Goal: Transaction & Acquisition: Purchase product/service

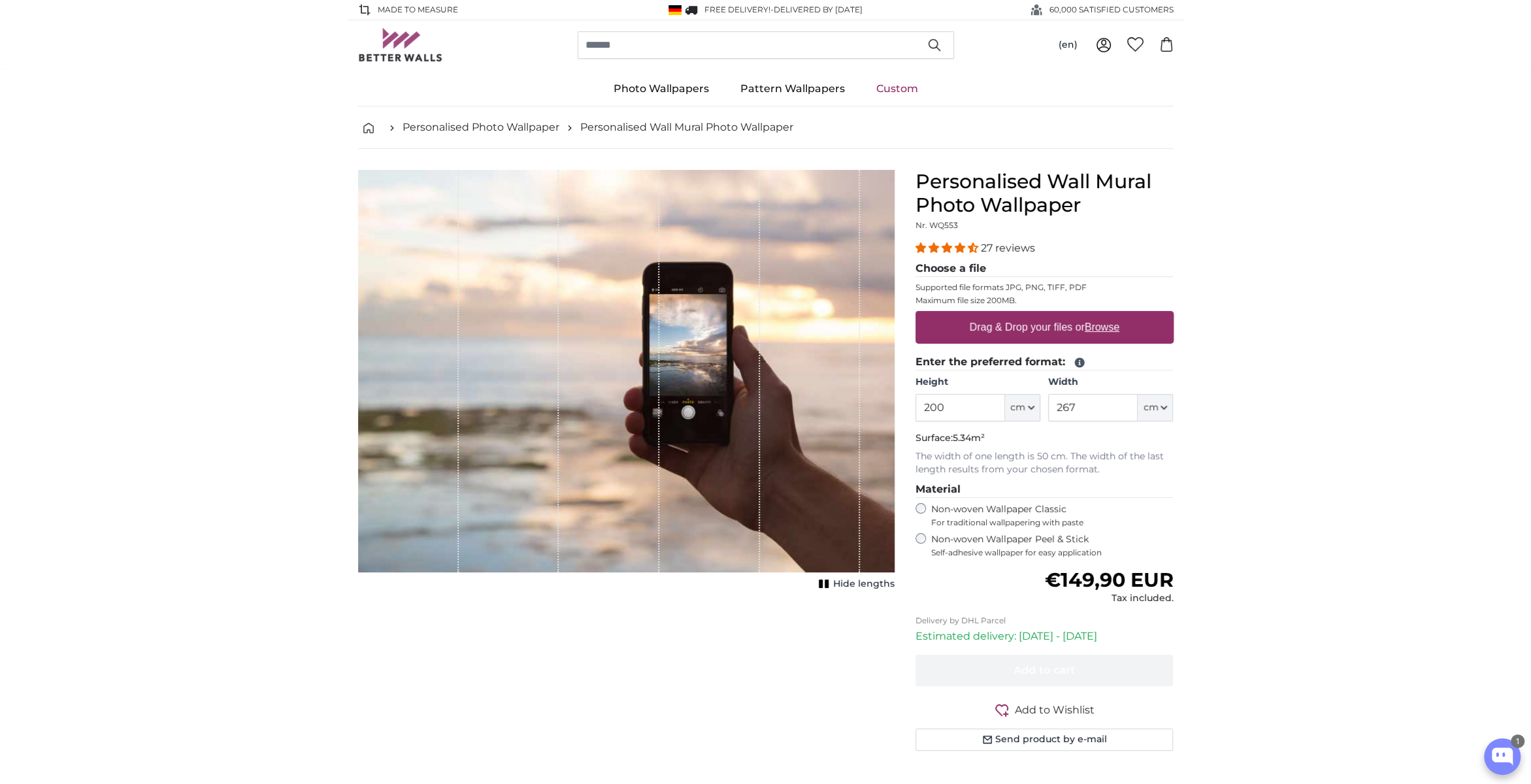
click at [987, 328] on label "Drag & Drop your files or Browse" at bounding box center [1043, 327] width 160 height 27
click at [987, 315] on input "Drag & Drop your files or Browse" at bounding box center [1044, 312] width 258 height 4
type input "**********"
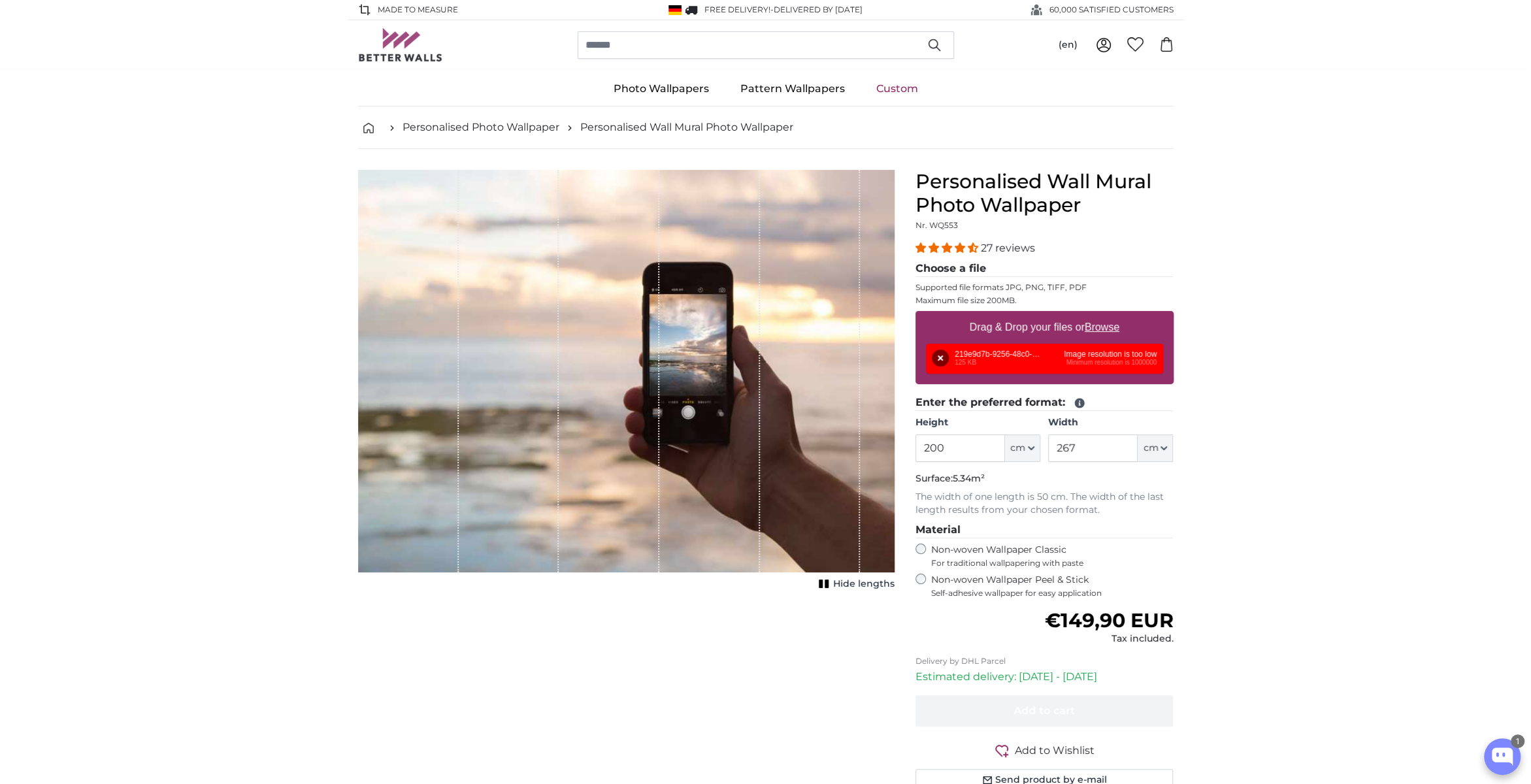
click at [1052, 319] on label "Drag & Drop your files or Browse" at bounding box center [1043, 327] width 160 height 27
click at [1052, 315] on input "Drag & Drop your files or Browse" at bounding box center [1044, 312] width 258 height 4
type input "**********"
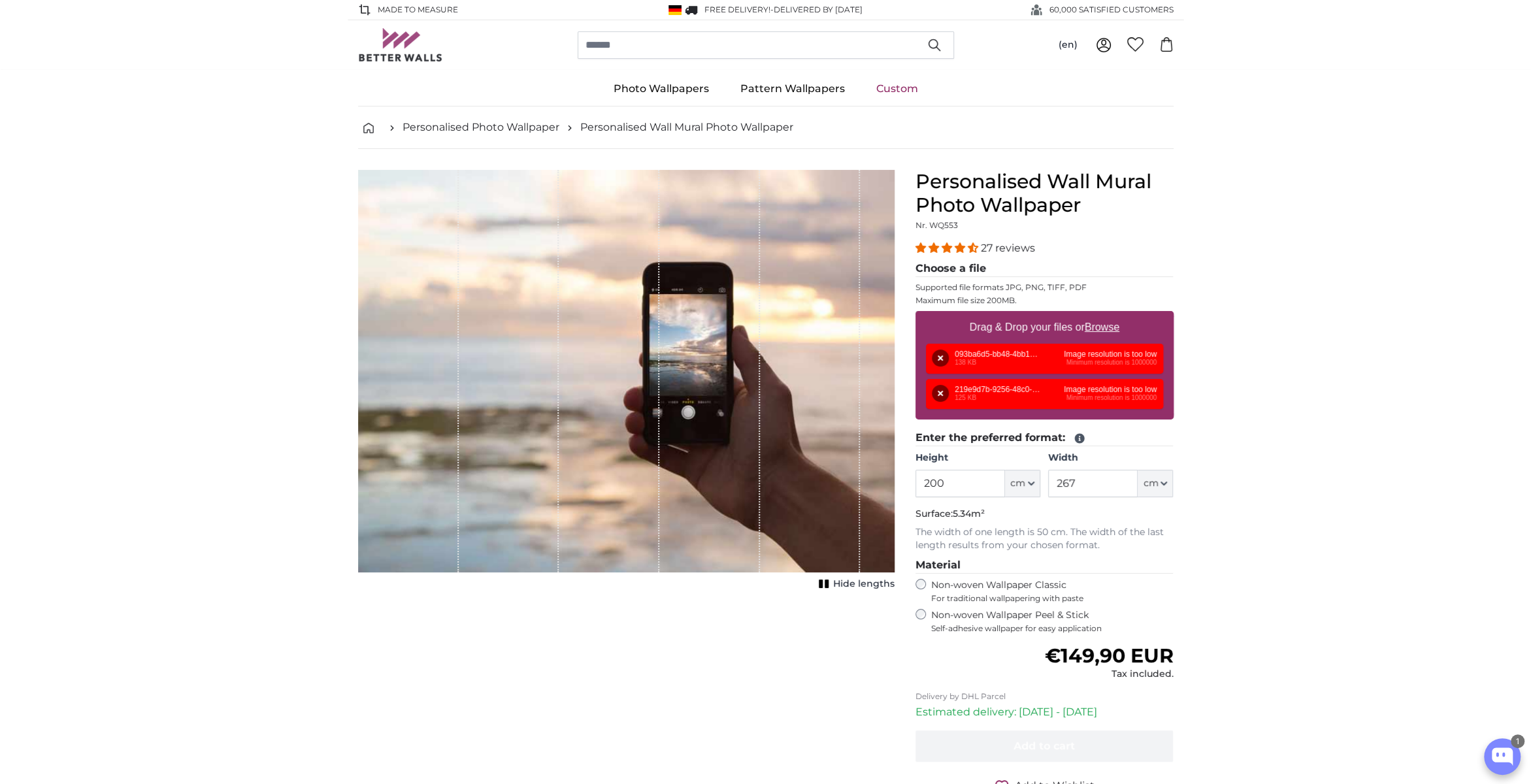
click at [1108, 322] on u "Browse" at bounding box center [1102, 327] width 35 height 12
click at [1108, 315] on input "Drag & Drop your files or Browse" at bounding box center [1044, 312] width 258 height 4
type input "**********"
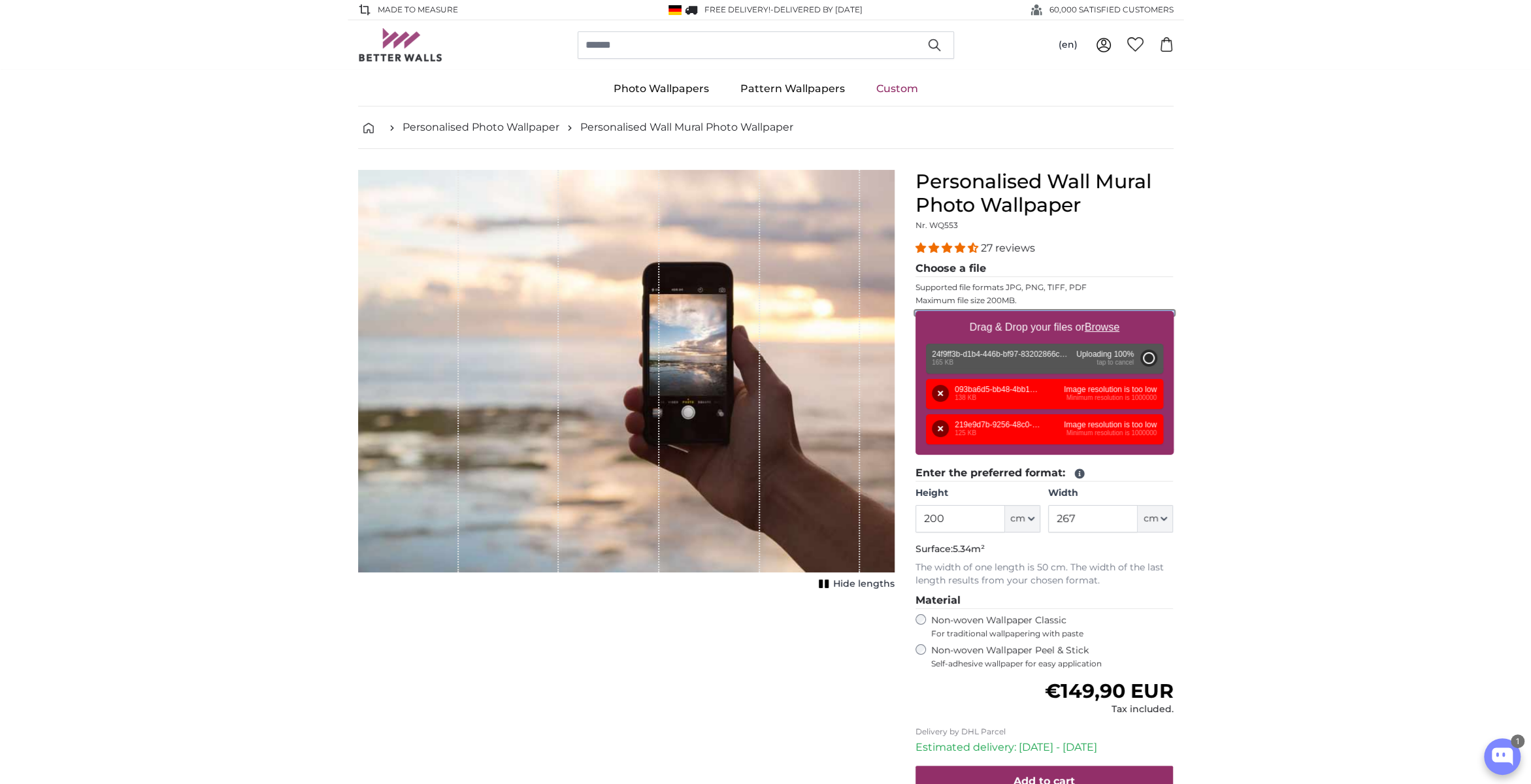
type input "42"
type input "92.8"
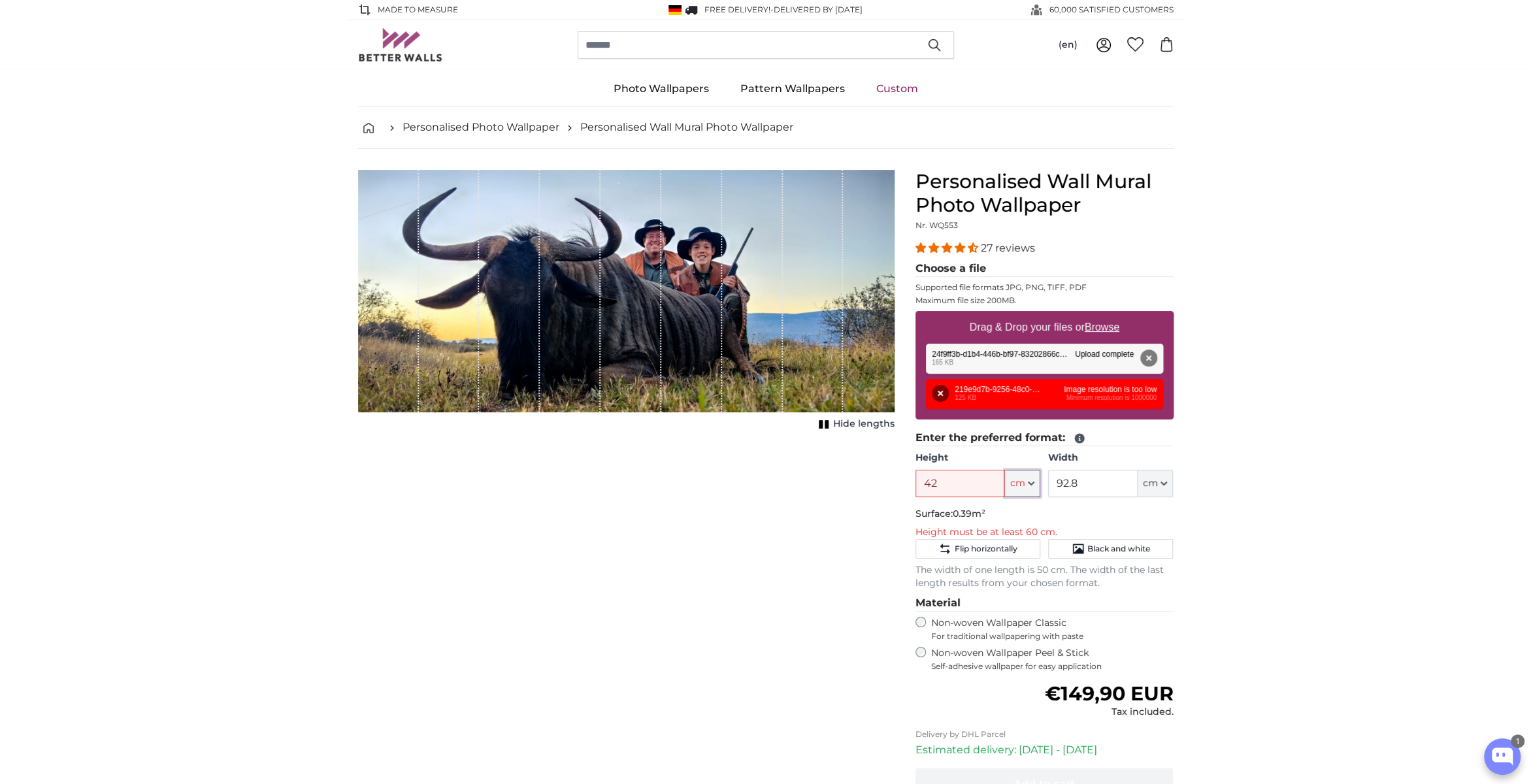
click at [1033, 483] on icon "button" at bounding box center [1030, 483] width 6 height 6
click at [993, 562] on link "Feet (ft. in.)" at bounding box center [1023, 564] width 115 height 24
type input "1"
type input "***"
type input "3"
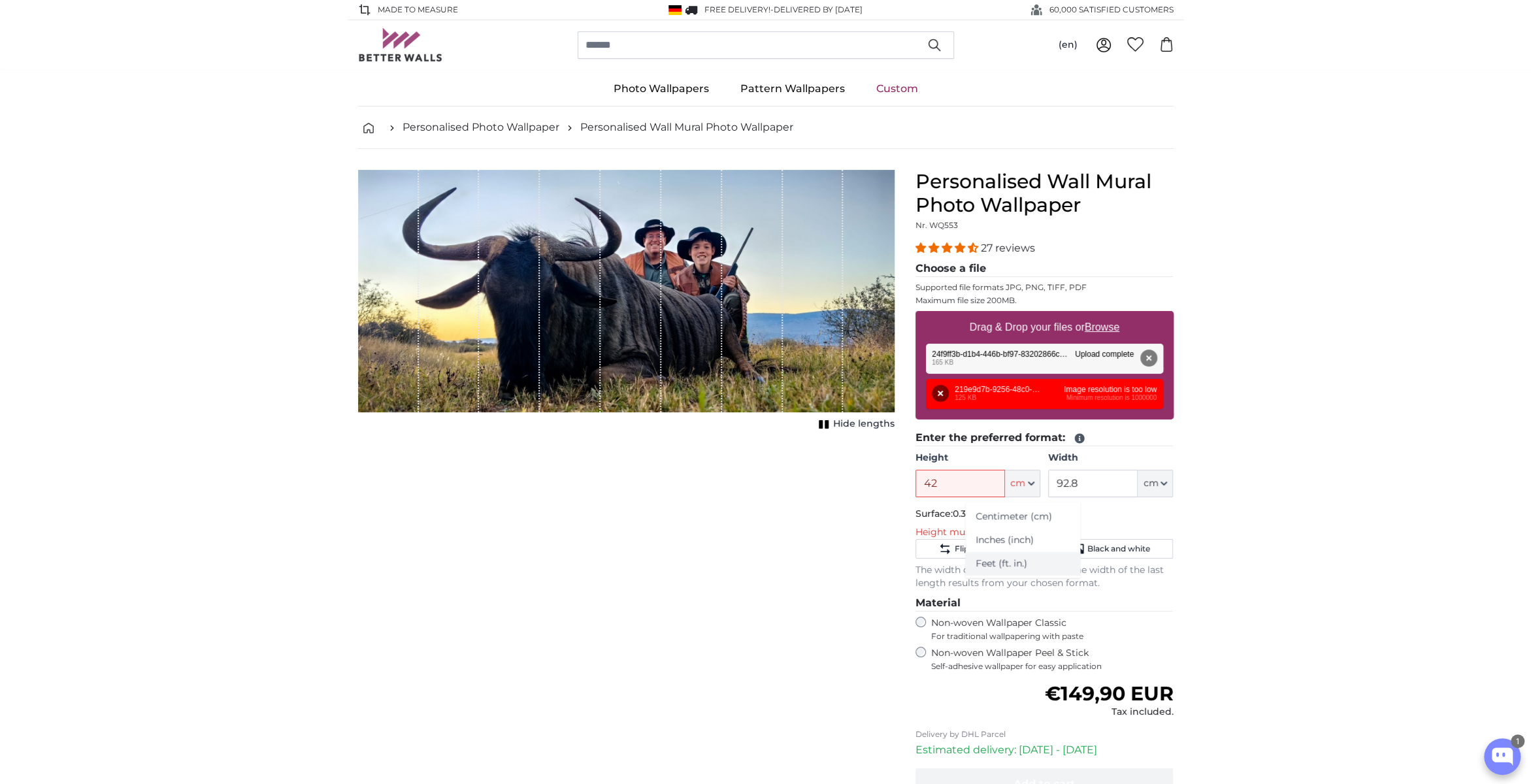
type input "***"
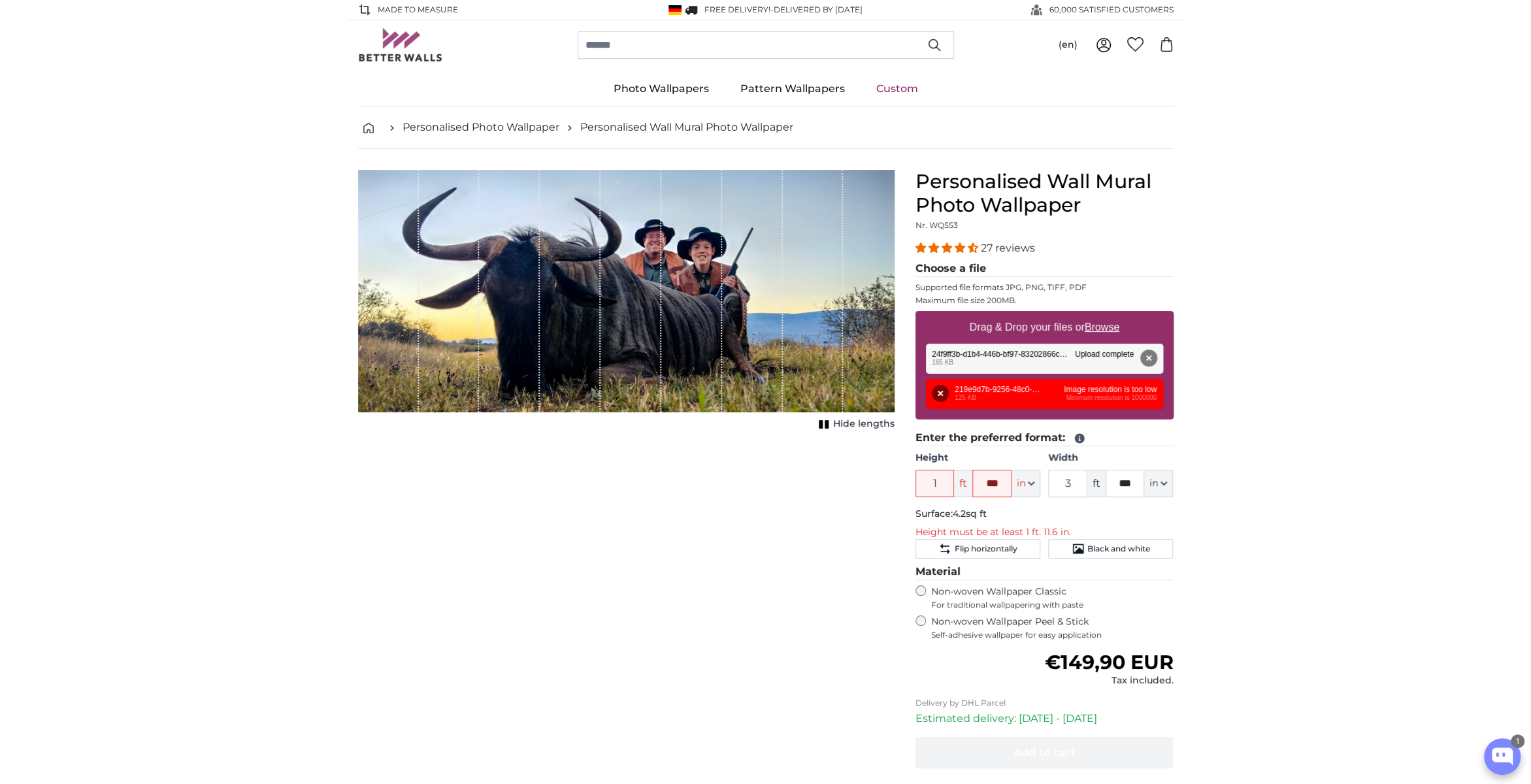
click at [991, 356] on div "Remove Retry Remove Upload Cancel Retry Remove 24f9ff3b-d1b4-446b-bf97-83202866…" at bounding box center [1044, 358] width 237 height 30
click at [1033, 322] on label "Drag & Drop your files or Browse" at bounding box center [1043, 327] width 160 height 27
click at [1033, 315] on input "Drag & Drop your files or Browse" at bounding box center [1044, 312] width 258 height 4
type input "**********"
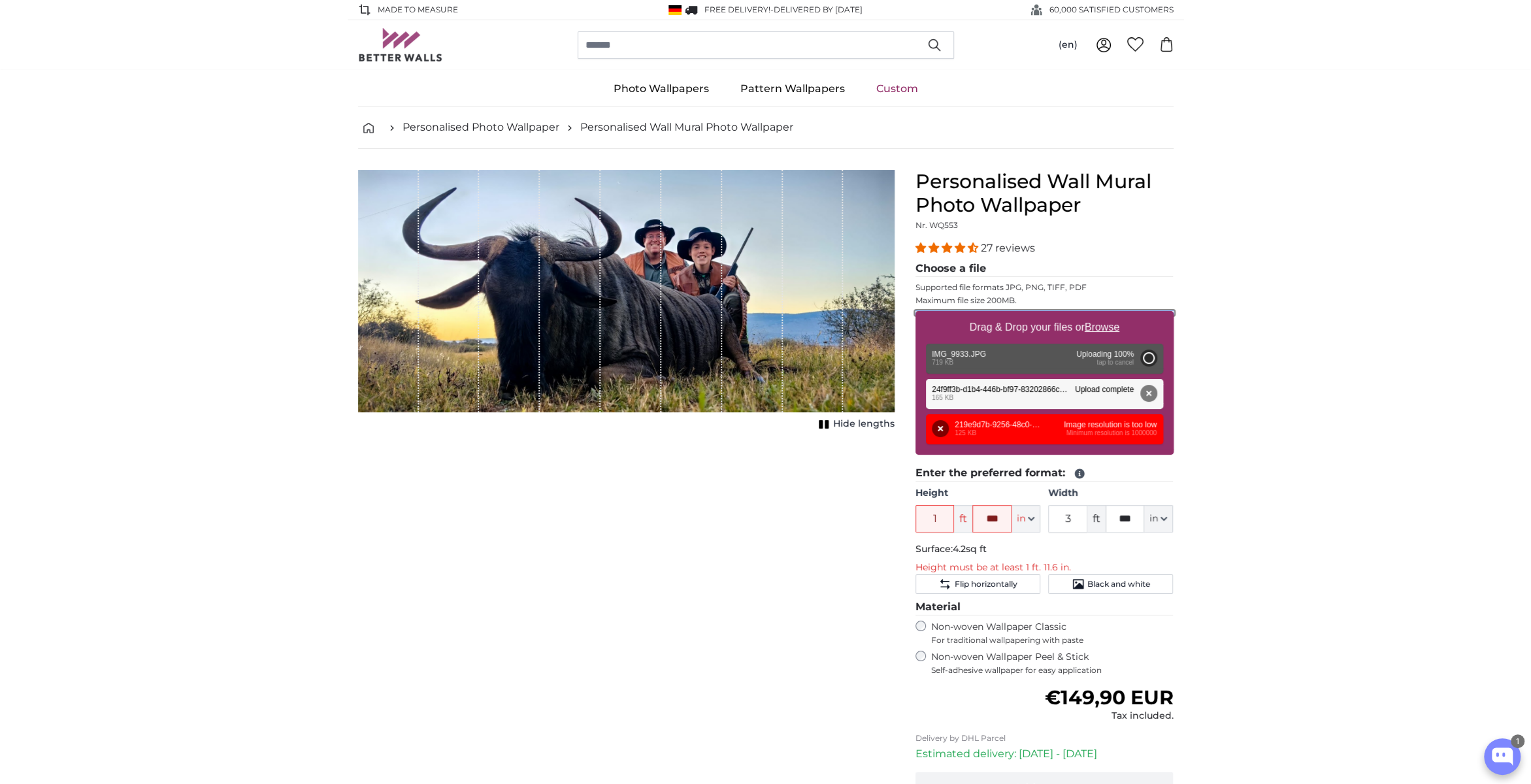
type input "6"
type input "*"
type input "7"
type input "***"
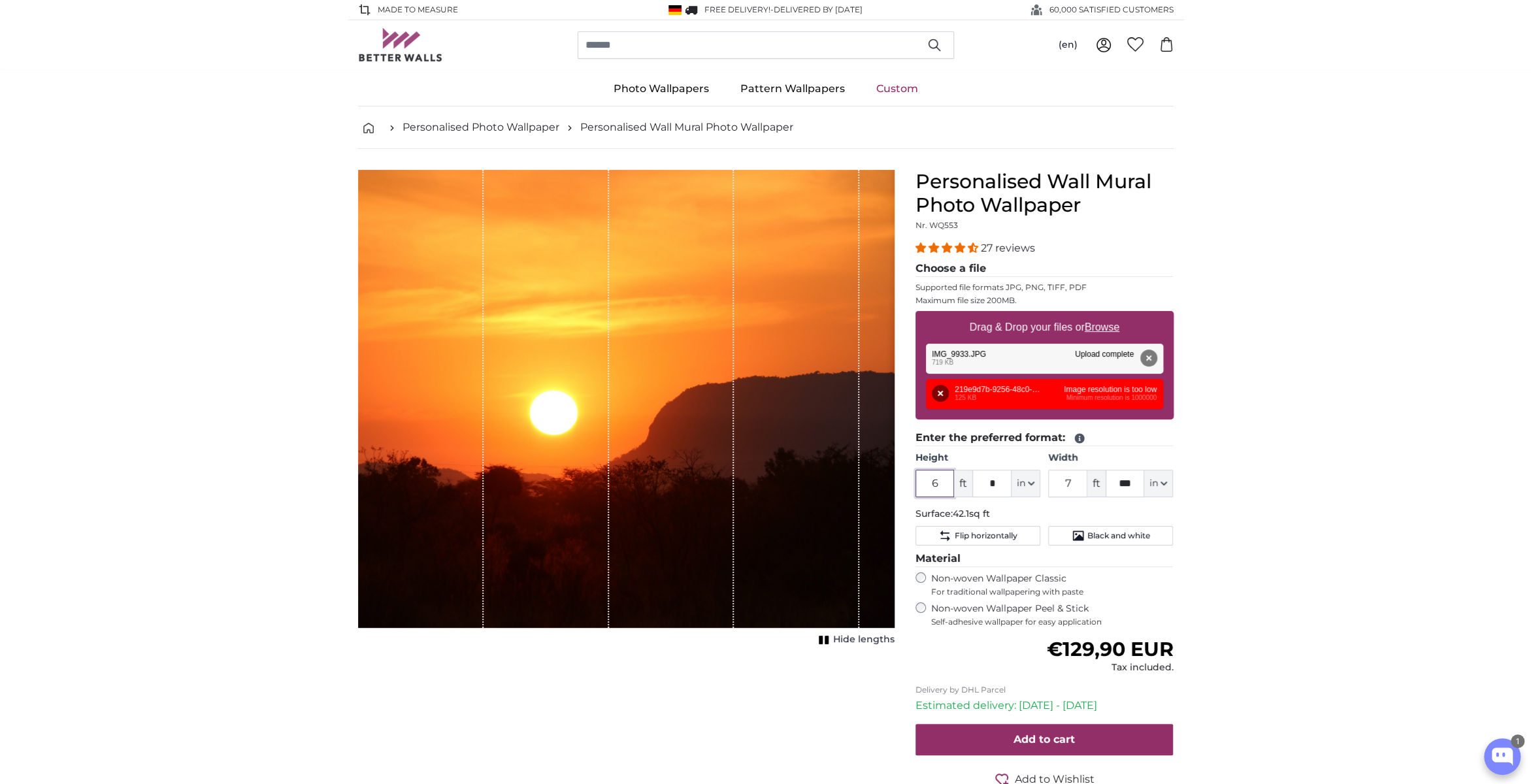
drag, startPoint x: 942, startPoint y: 483, endPoint x: 919, endPoint y: 486, distance: 23.2
click at [919, 486] on input "6" at bounding box center [935, 483] width 39 height 27
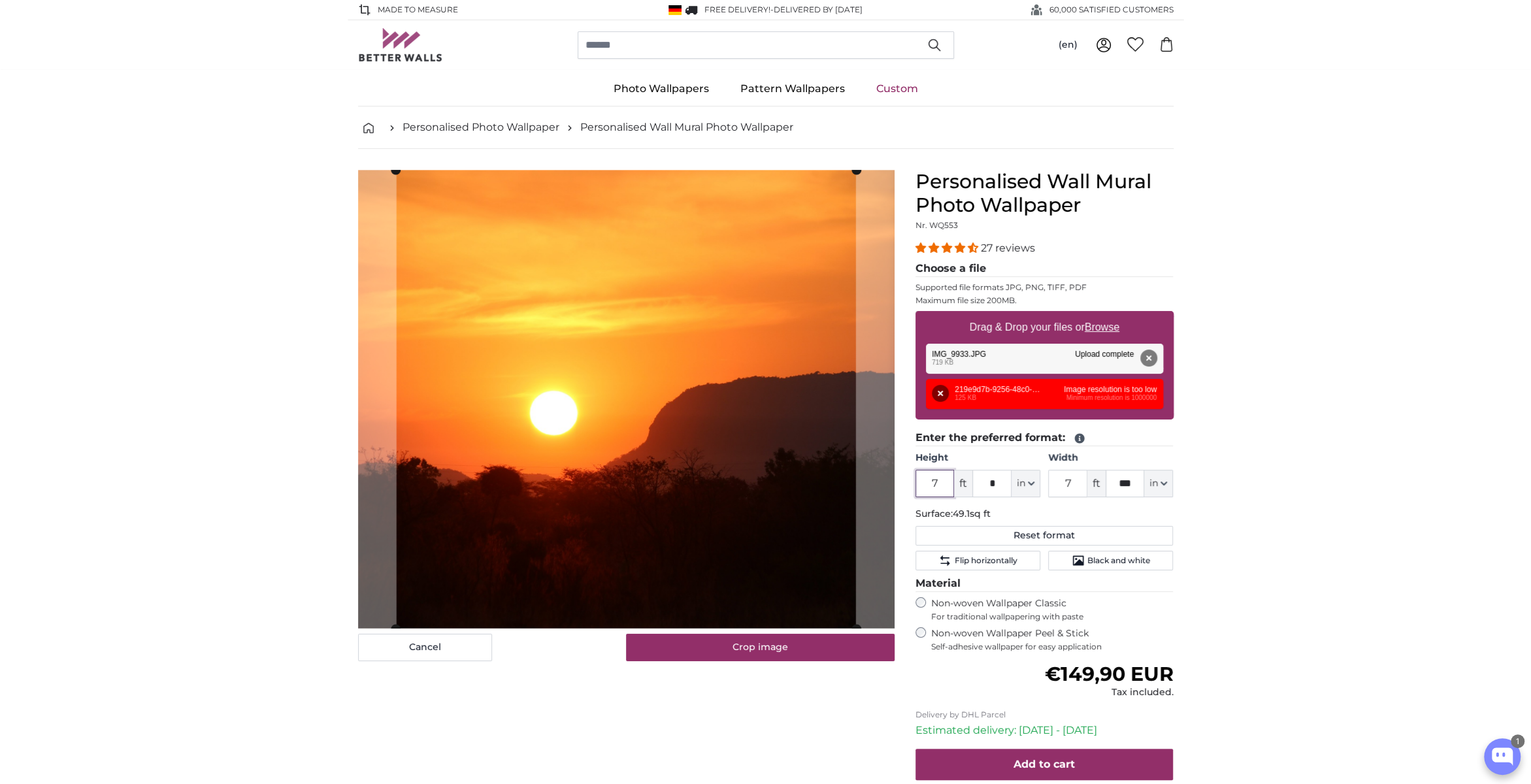
type input "7"
drag, startPoint x: 1070, startPoint y: 481, endPoint x: 1061, endPoint y: 483, distance: 9.2
click at [1061, 483] on input "7" at bounding box center [1067, 483] width 39 height 27
type input "9"
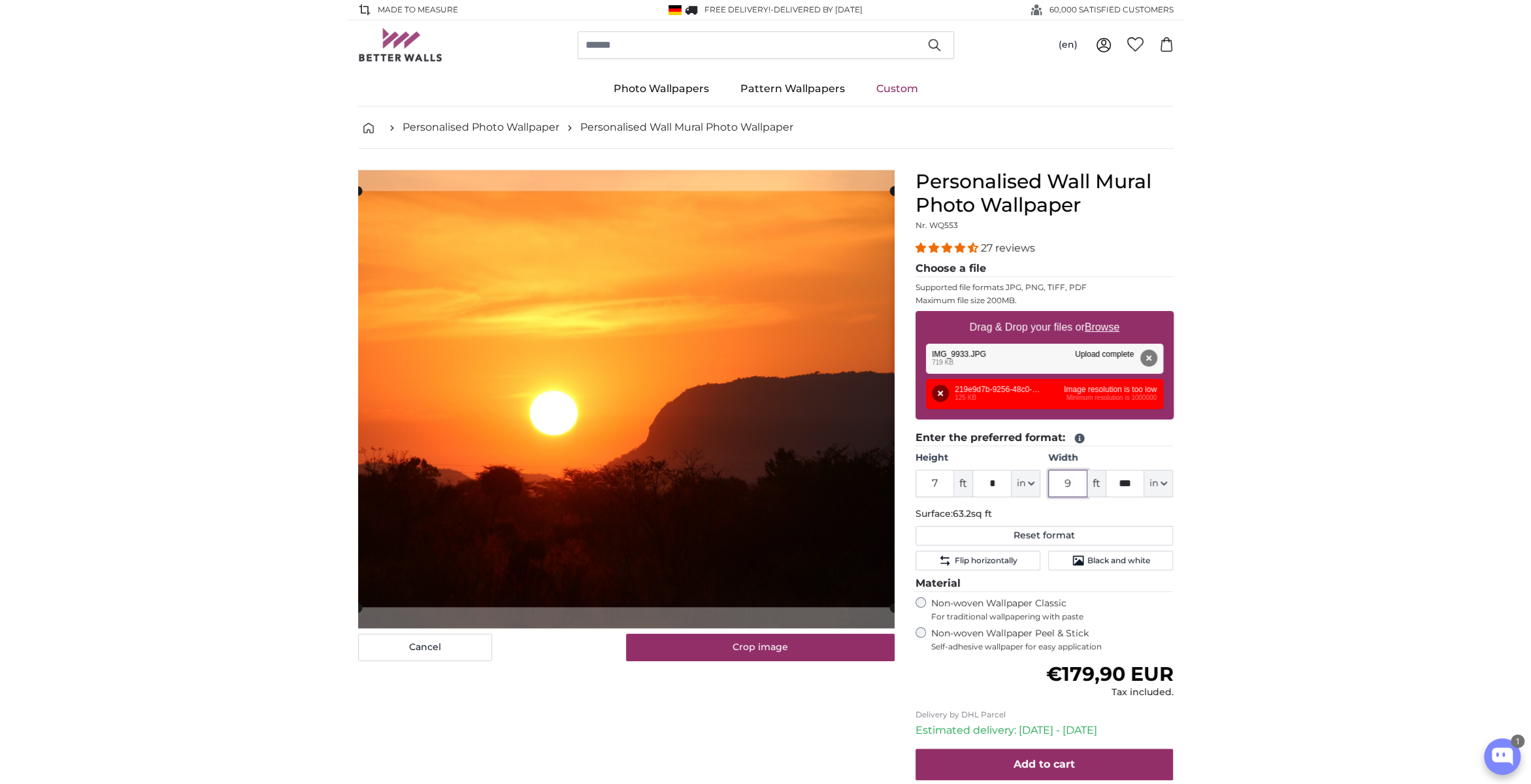
type input "9"
drag, startPoint x: 943, startPoint y: 483, endPoint x: 923, endPoint y: 483, distance: 20.0
click at [923, 483] on input "7" at bounding box center [935, 483] width 39 height 27
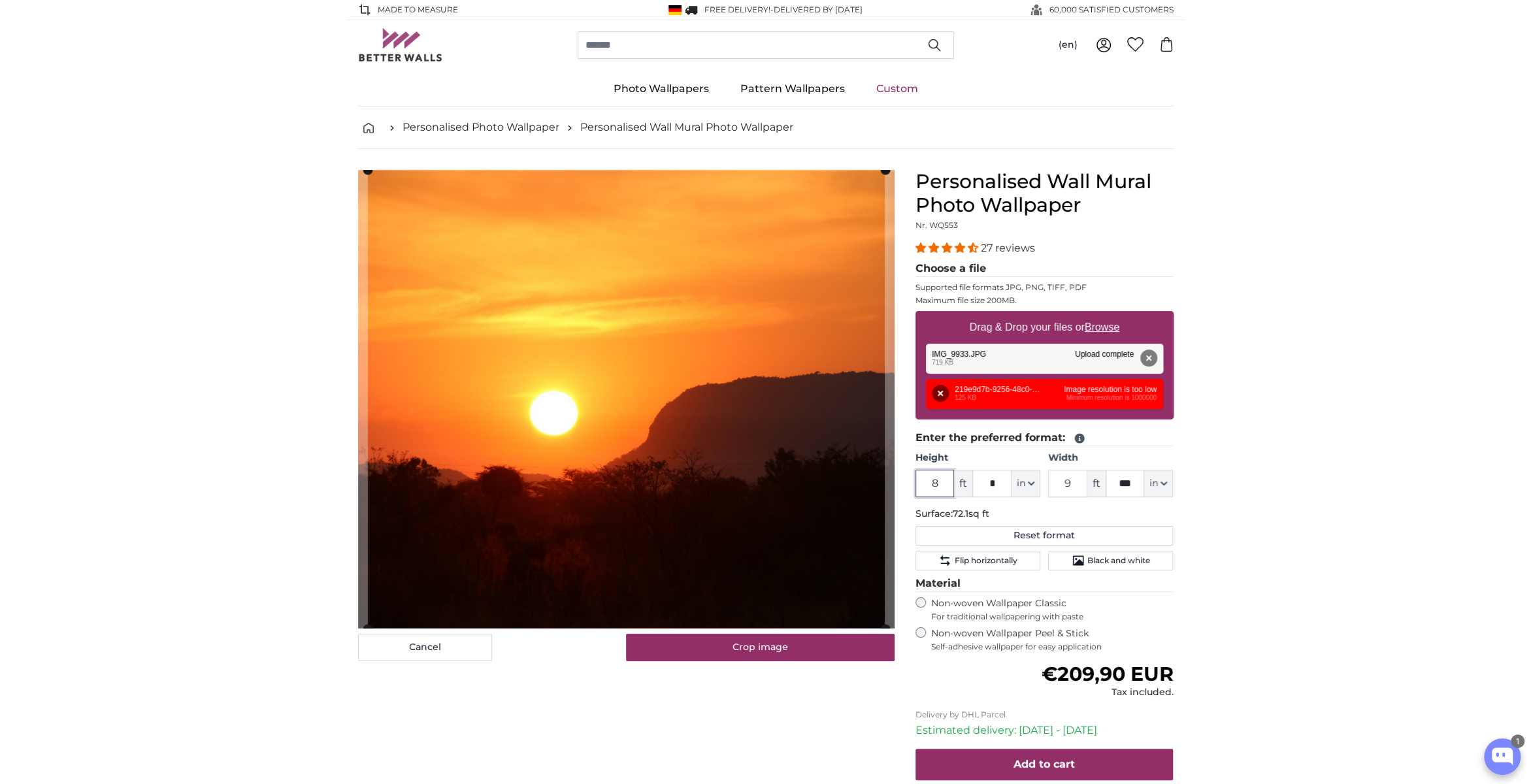
click at [899, 173] on div "Cancel Crop image Hide lengths" at bounding box center [627, 523] width 558 height 706
type input "8"
drag, startPoint x: 1081, startPoint y: 486, endPoint x: 1056, endPoint y: 486, distance: 25.0
click at [1056, 486] on input "9" at bounding box center [1067, 483] width 39 height 27
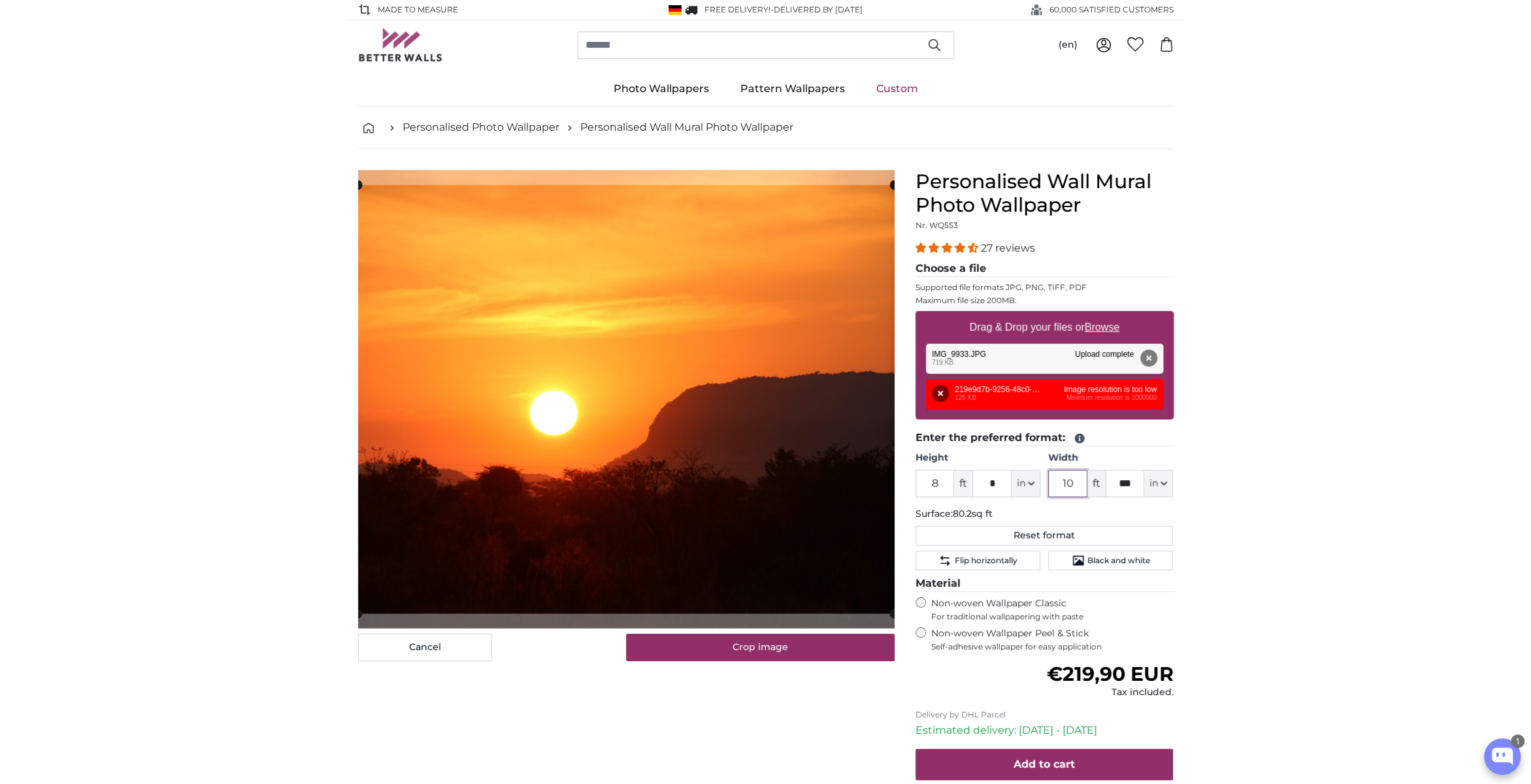
drag, startPoint x: 1078, startPoint y: 481, endPoint x: 1063, endPoint y: 483, distance: 15.1
click at [1063, 483] on input "10" at bounding box center [1067, 483] width 39 height 27
type input "9"
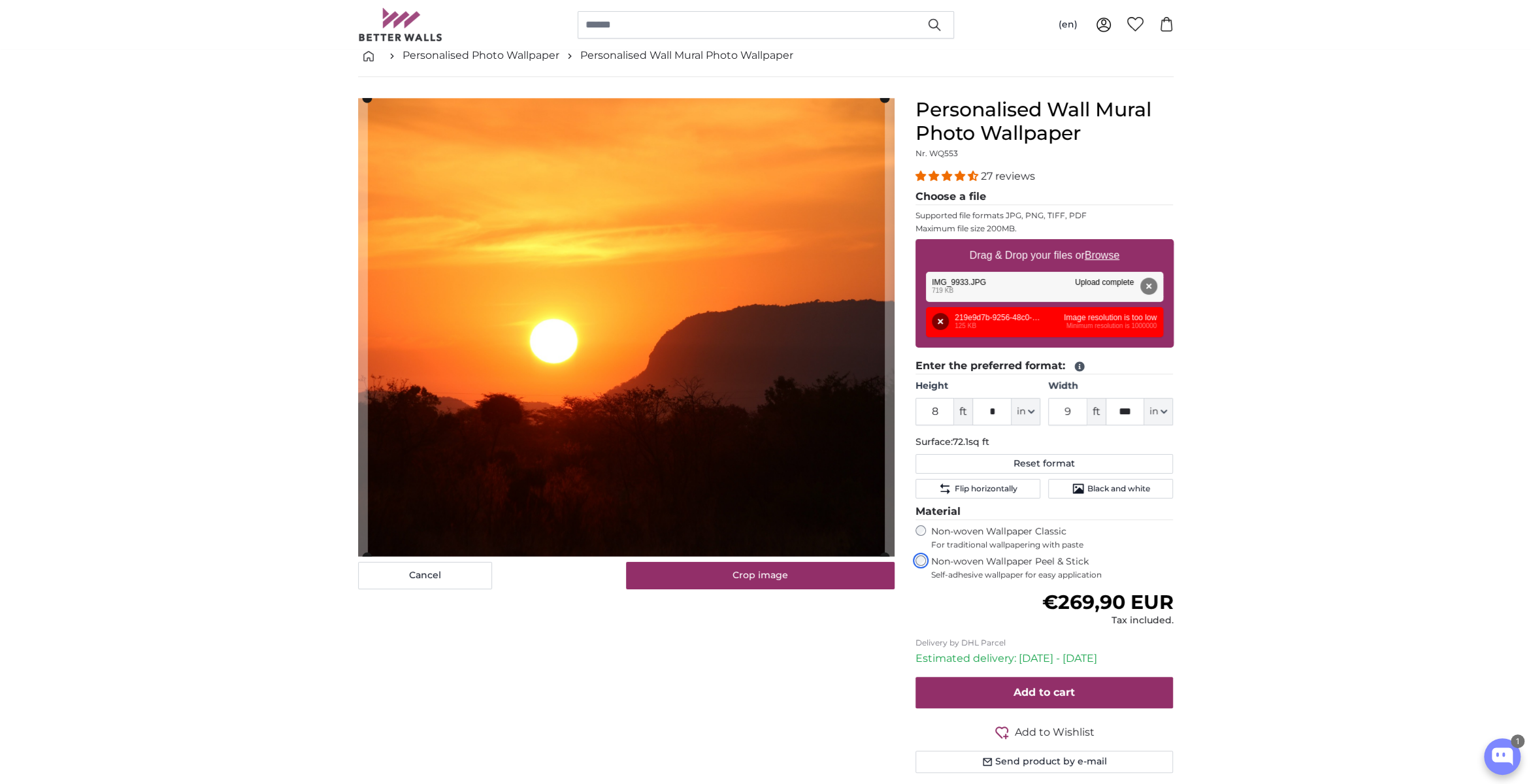
scroll to position [65, 0]
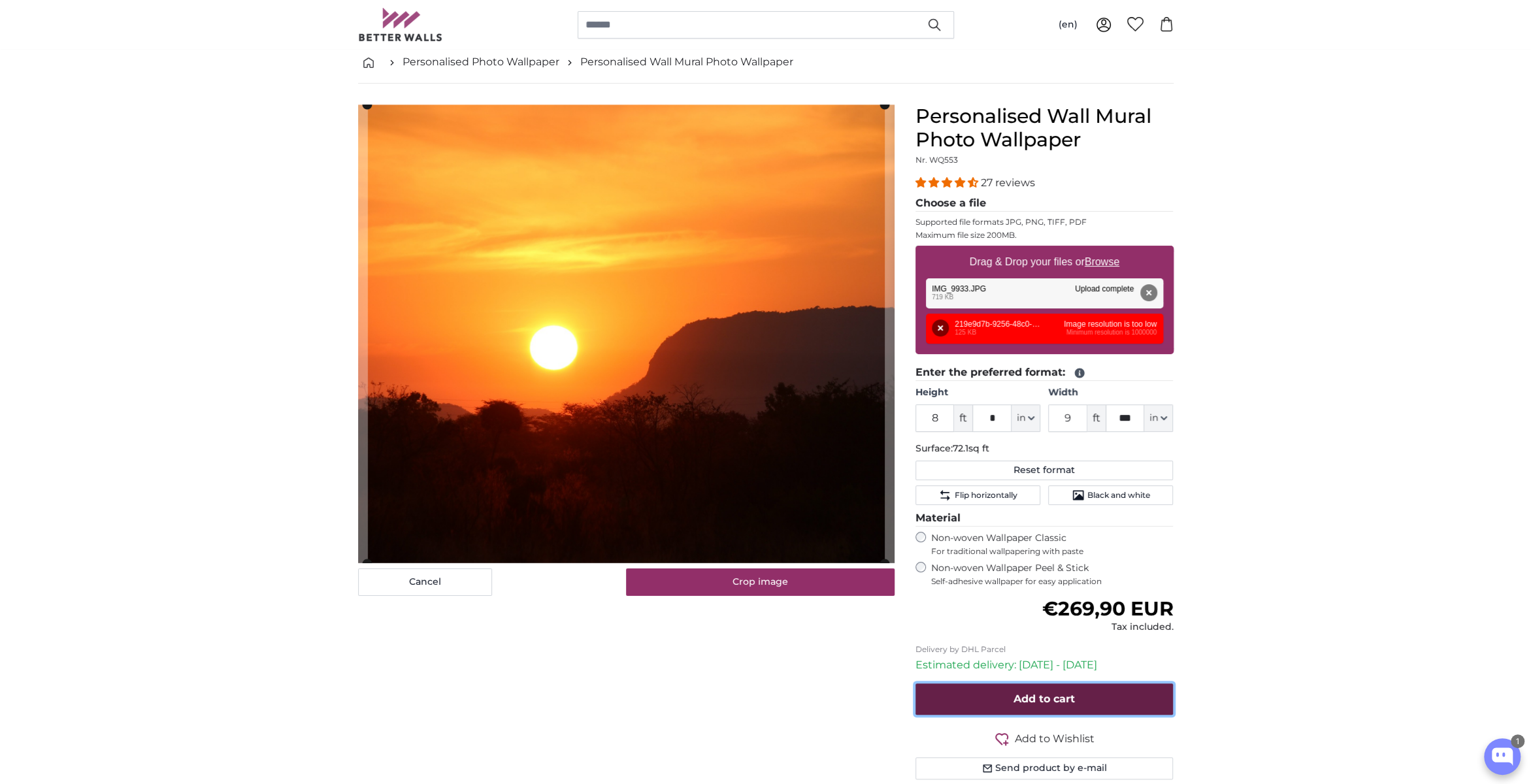
click at [1067, 693] on span "Add to cart" at bounding box center [1043, 699] width 61 height 12
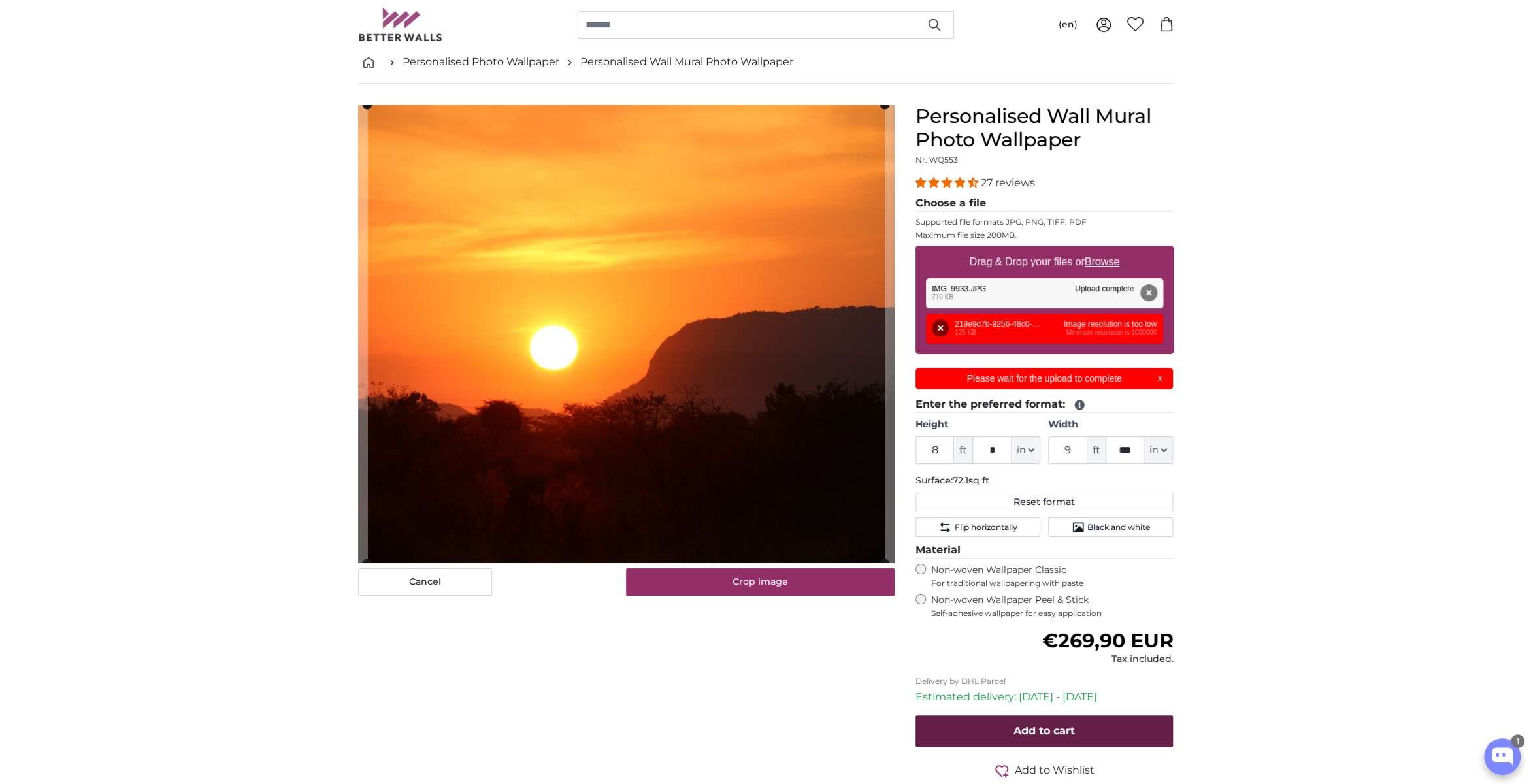
scroll to position [0, 0]
click at [1055, 261] on label "Drag & Drop your files or Browse" at bounding box center [1043, 262] width 160 height 27
click at [1055, 250] on input "Drag & Drop your files or Browse" at bounding box center [1044, 248] width 258 height 4
type input "**********"
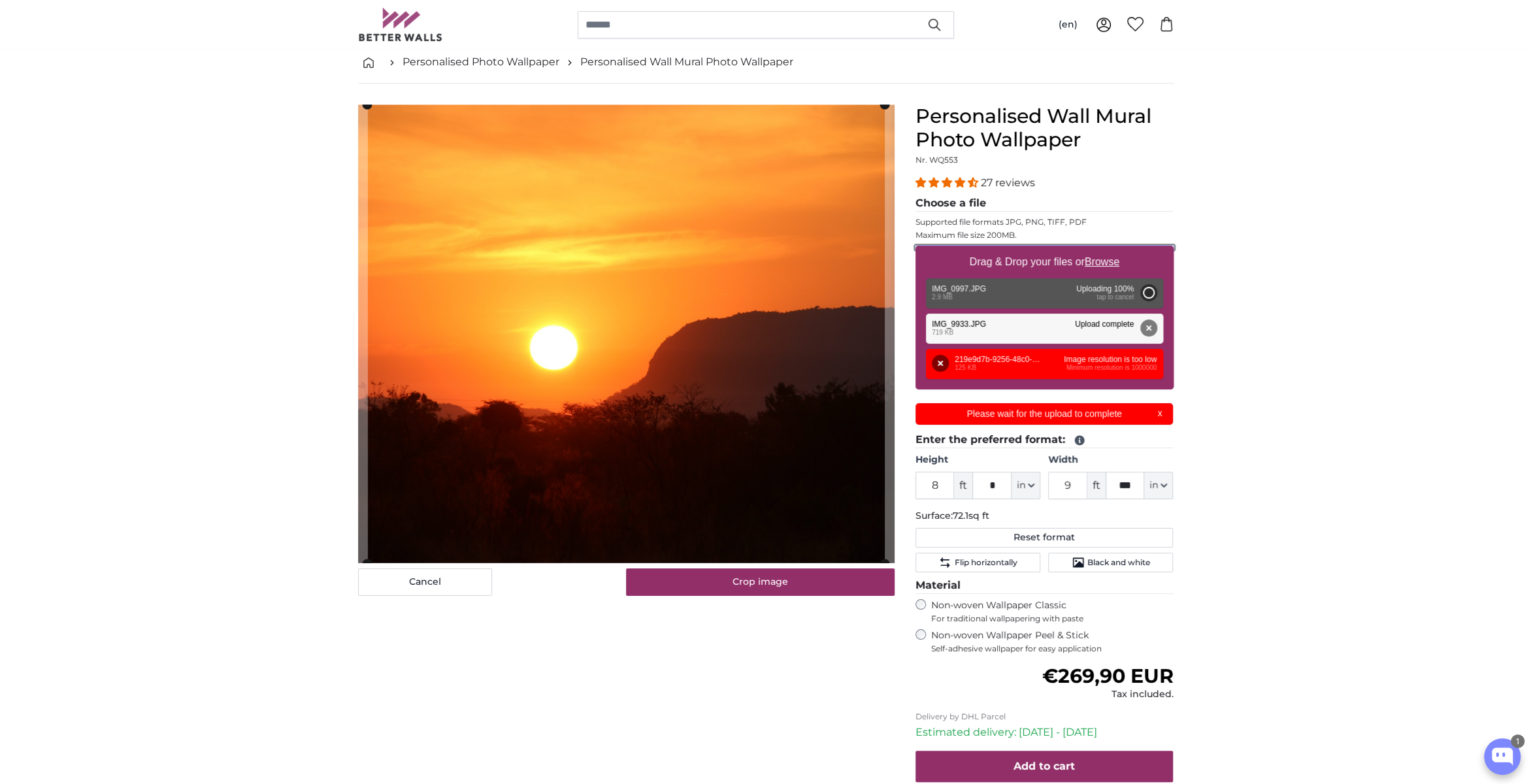
type input "6"
type input "9"
type input "*"
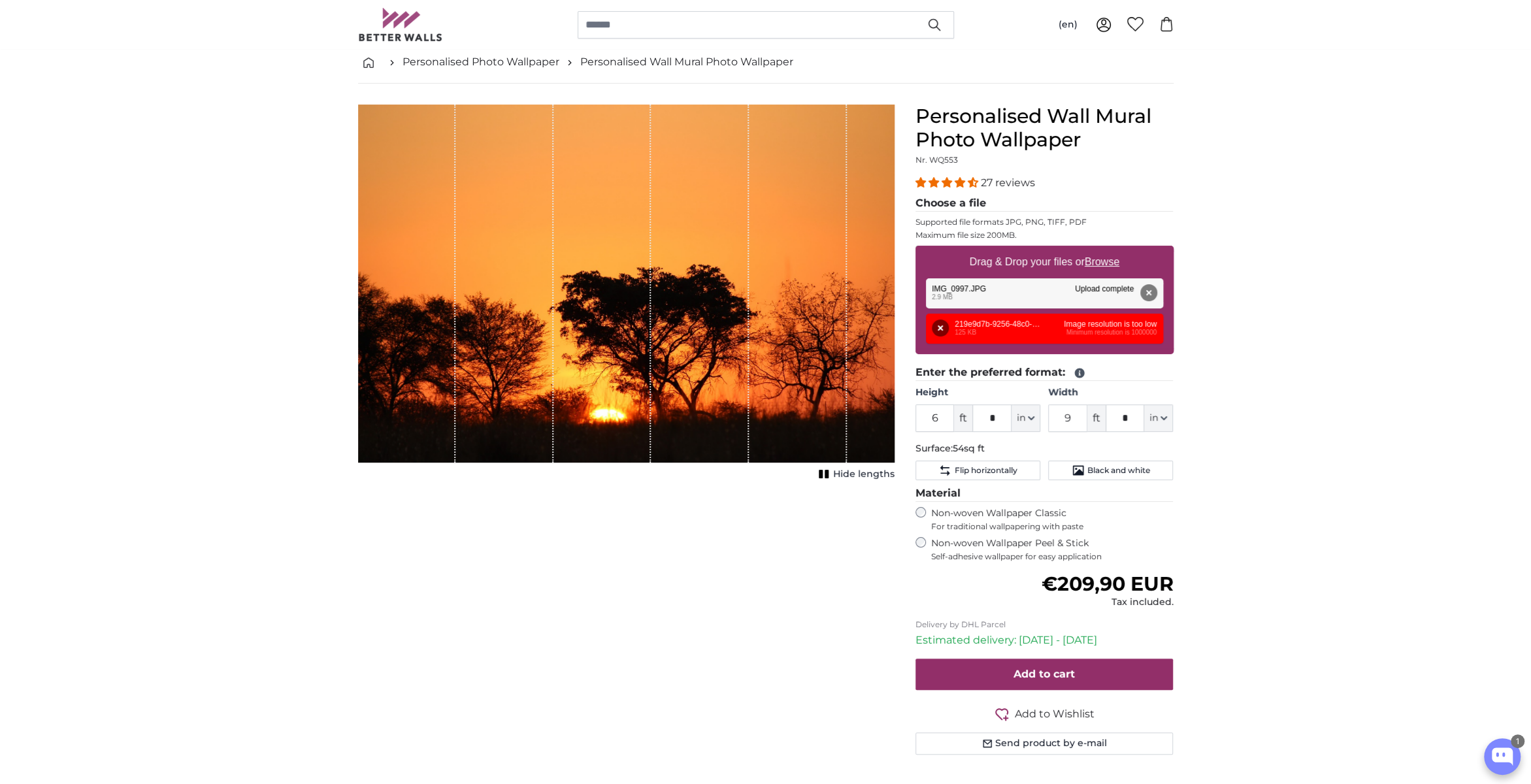
click at [1019, 263] on label "Drag & Drop your files or Browse" at bounding box center [1043, 262] width 160 height 27
click at [1019, 250] on input "Drag & Drop your files or Browse" at bounding box center [1044, 248] width 258 height 4
type input "**********"
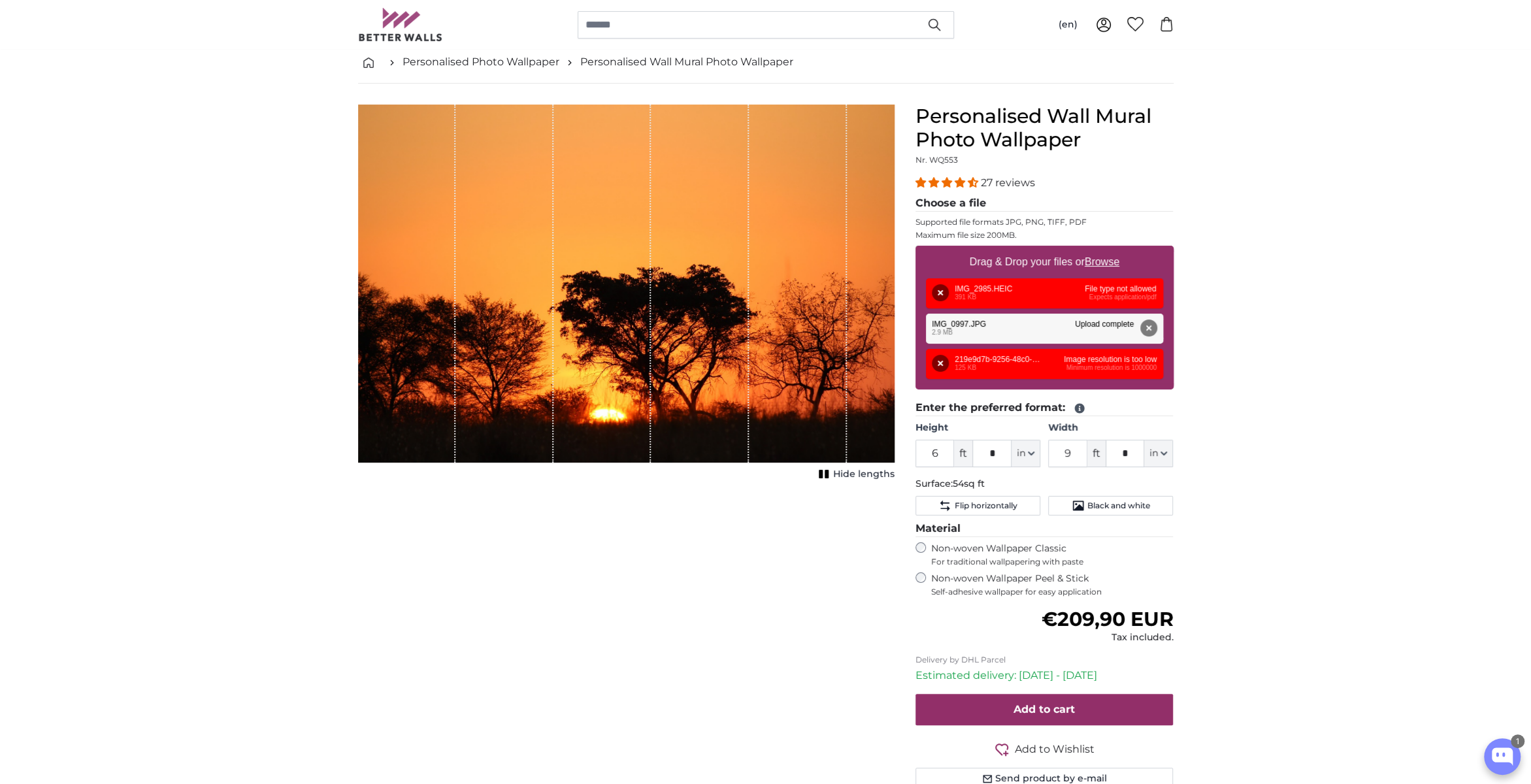
click at [1050, 266] on label "Drag & Drop your files or Browse" at bounding box center [1043, 262] width 160 height 27
click at [1050, 250] on input "Drag & Drop your files or Browse" at bounding box center [1044, 248] width 258 height 4
type input "**********"
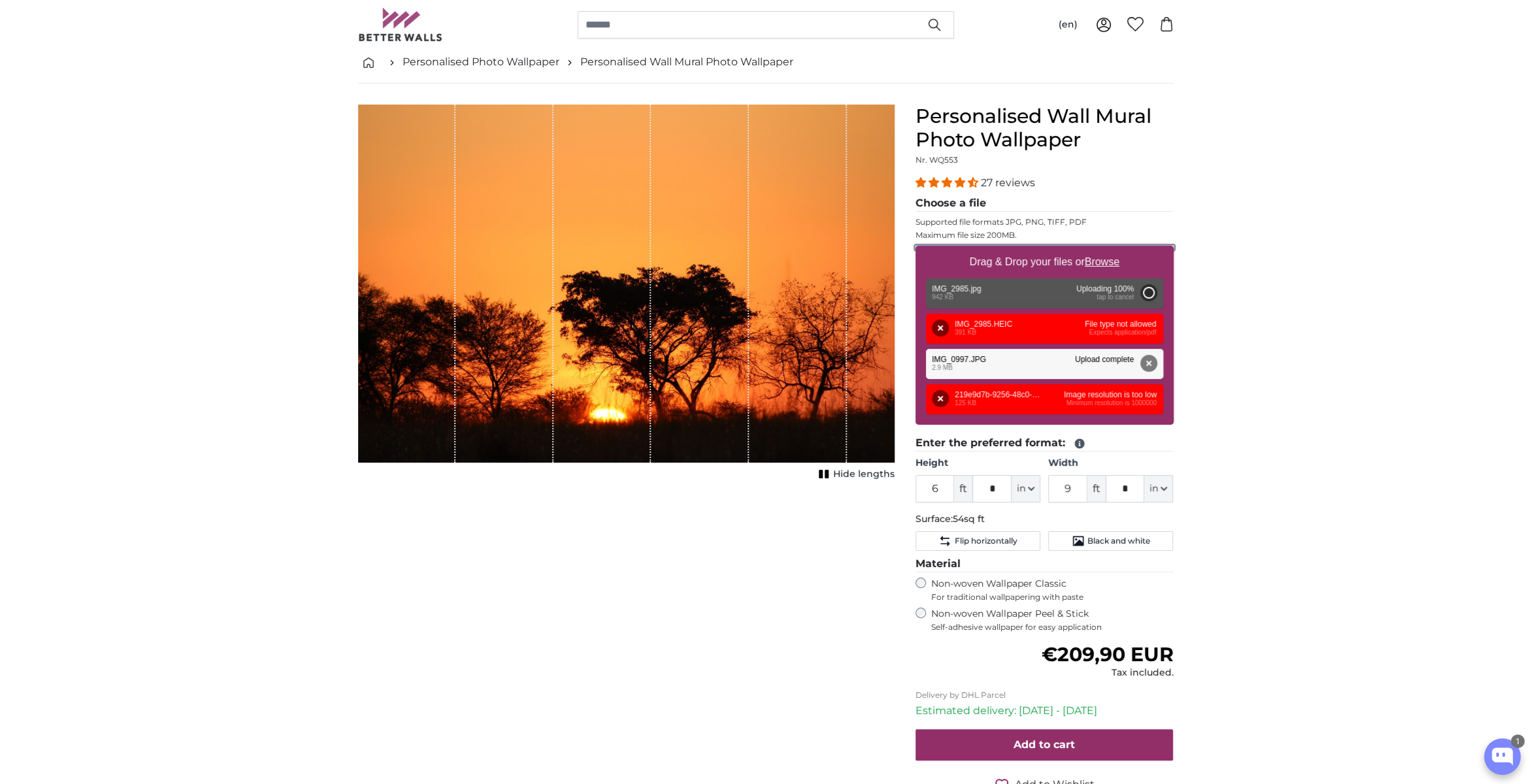
type input "7"
type input "****"
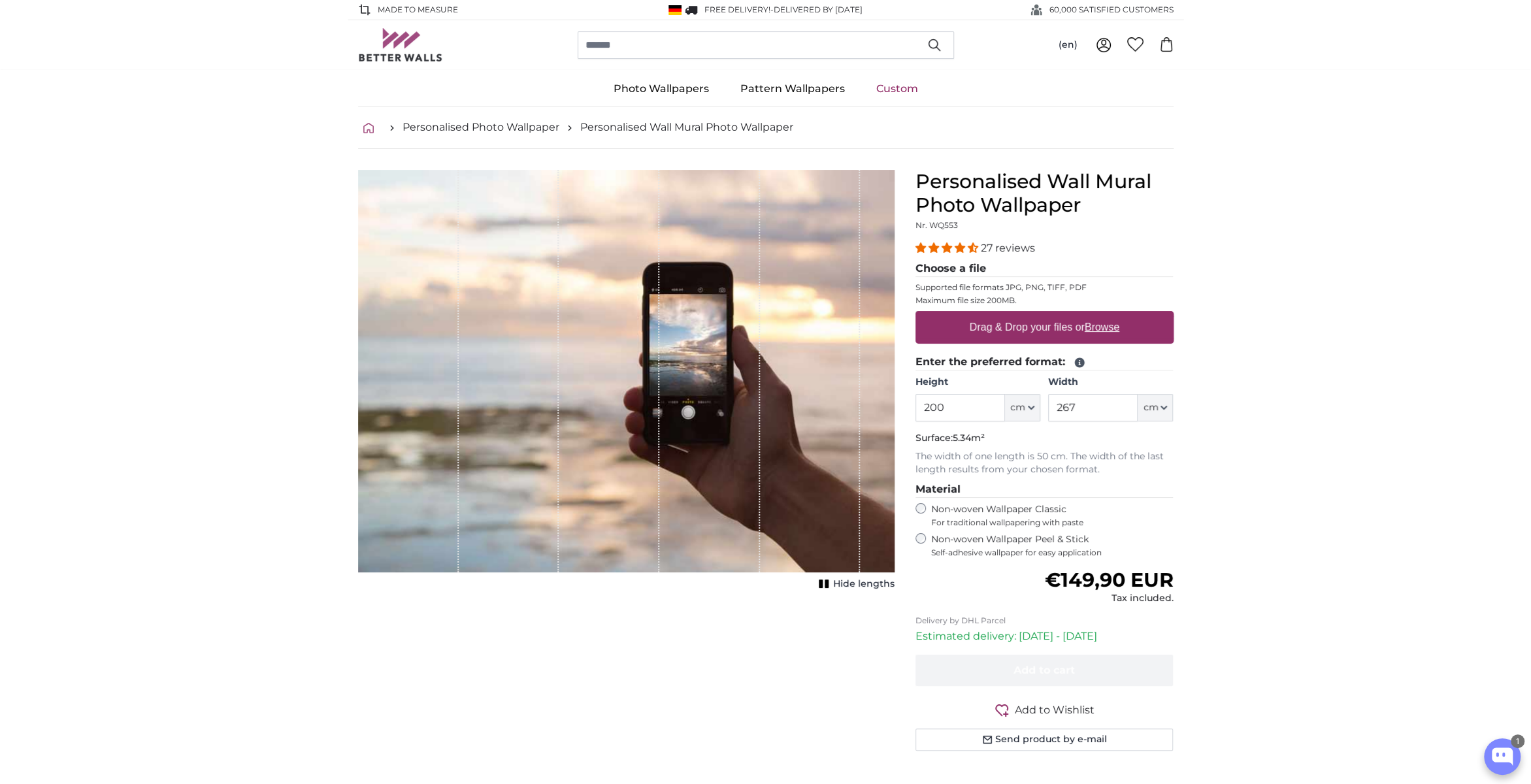
click at [371, 130] on icon "breadcrumbs" at bounding box center [369, 128] width 11 height 11
